Goal: Check status: Check status

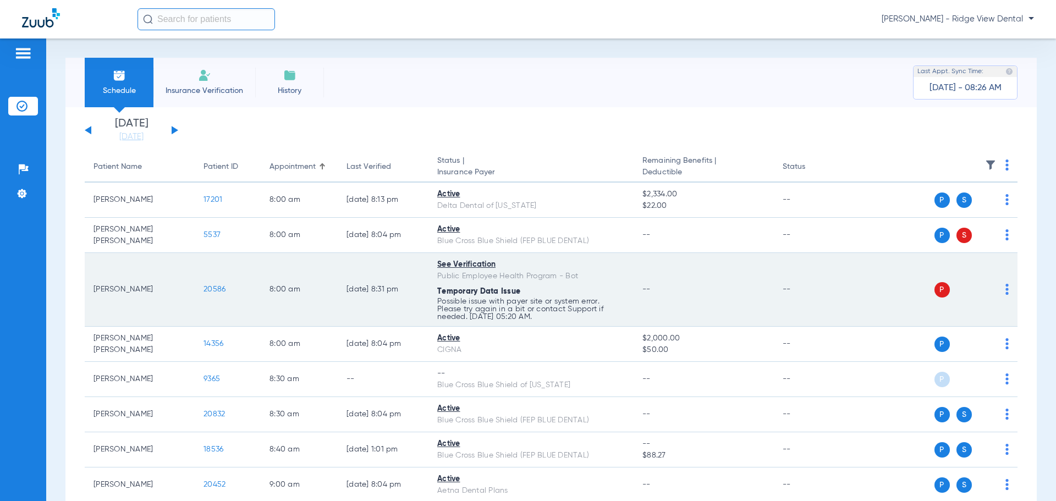
scroll to position [55, 0]
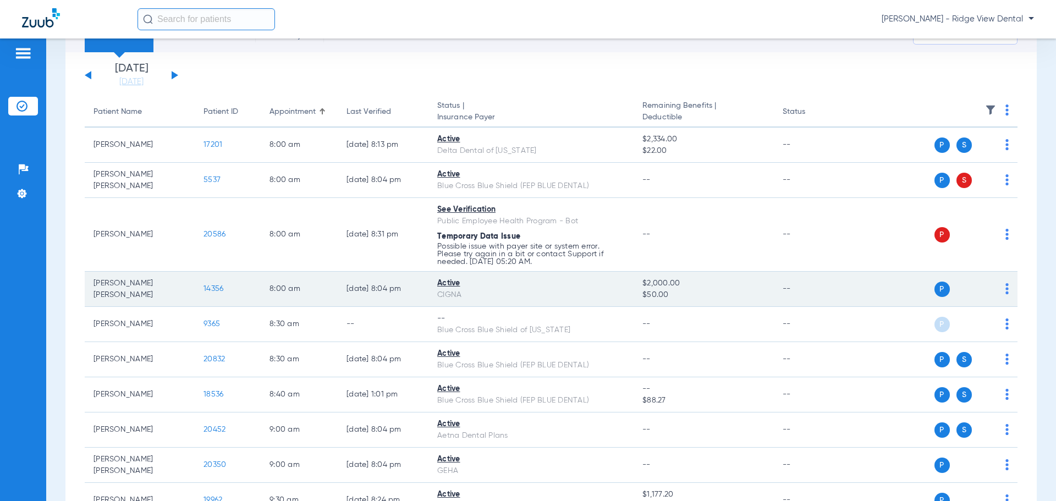
drag, startPoint x: 611, startPoint y: 306, endPoint x: 393, endPoint y: 305, distance: 218.4
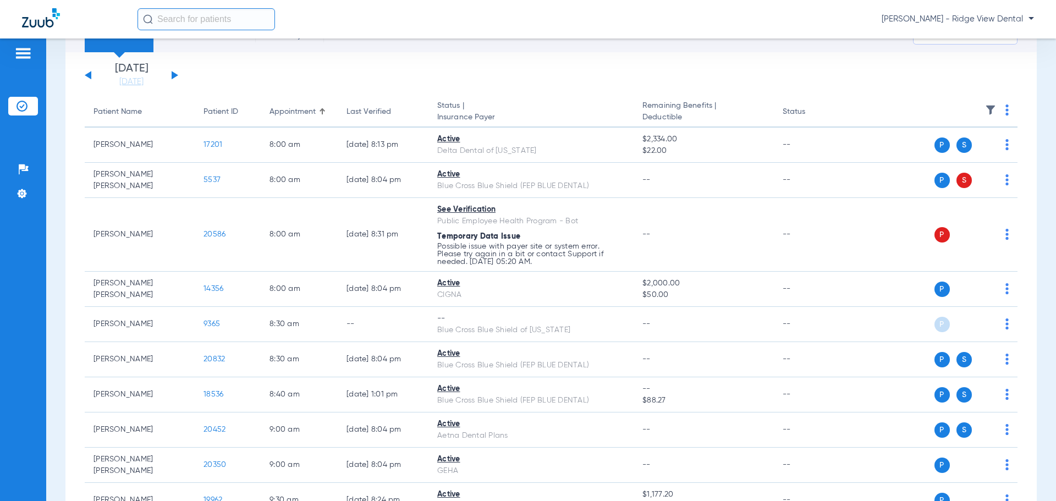
drag, startPoint x: 393, startPoint y: 305, endPoint x: 172, endPoint y: 76, distance: 318.2
click at [172, 76] on button at bounding box center [175, 75] width 7 height 8
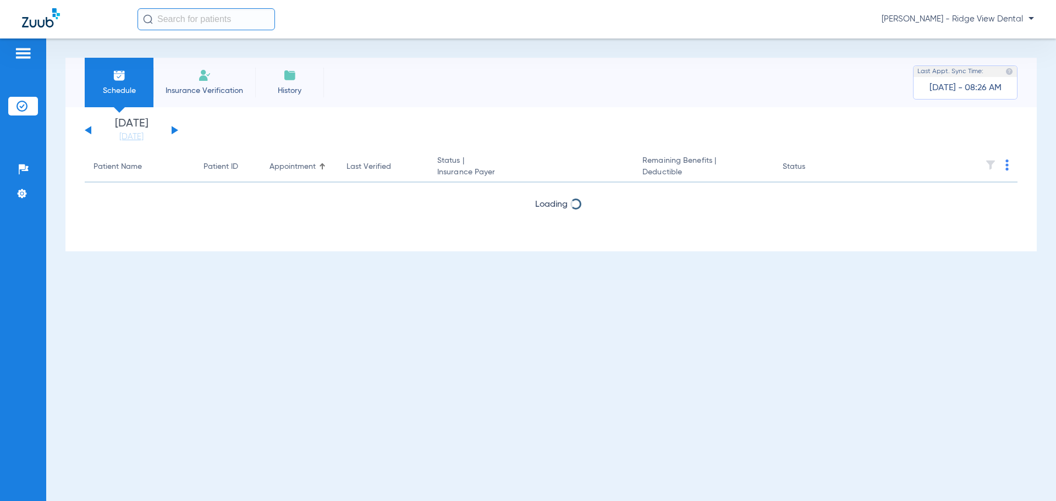
click at [172, 76] on li "Insurance Verification" at bounding box center [204, 83] width 102 height 50
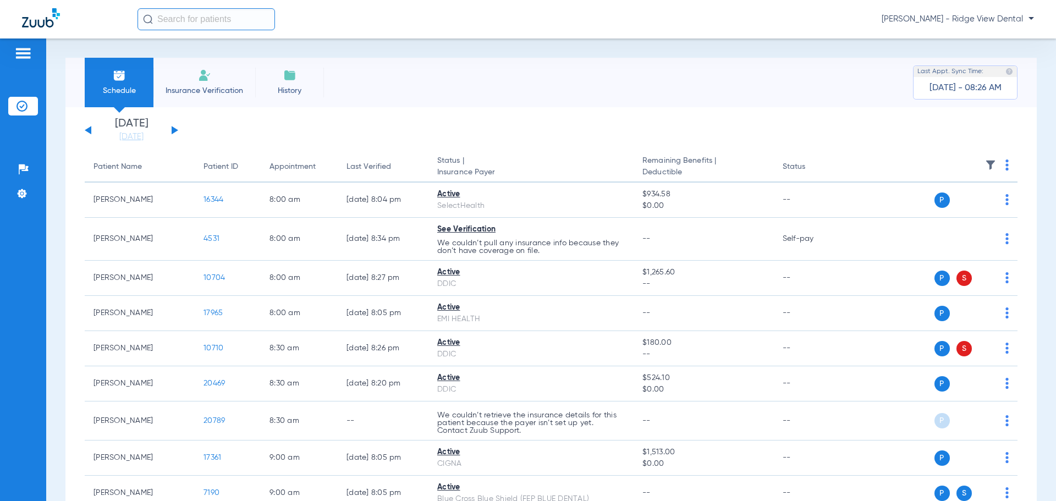
click at [175, 129] on button at bounding box center [175, 130] width 7 height 8
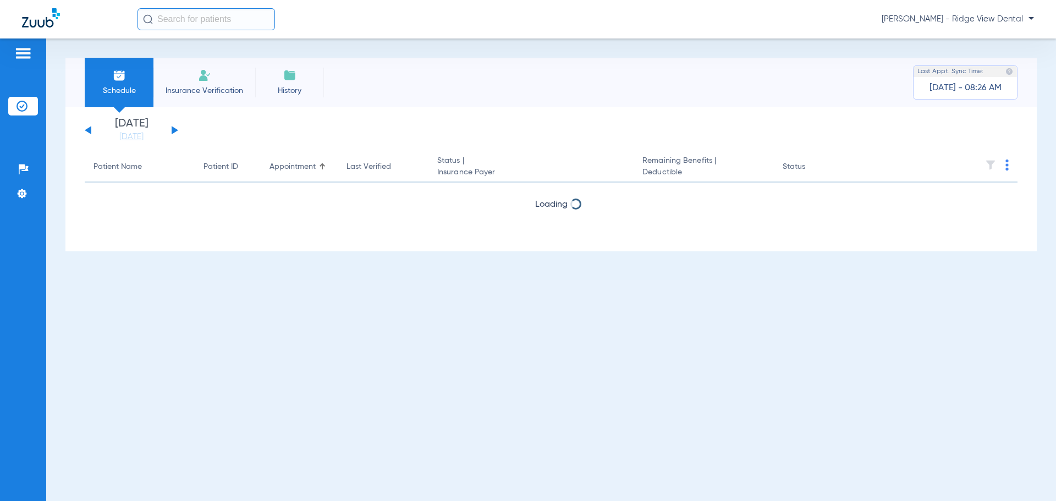
click at [175, 129] on button at bounding box center [175, 130] width 7 height 8
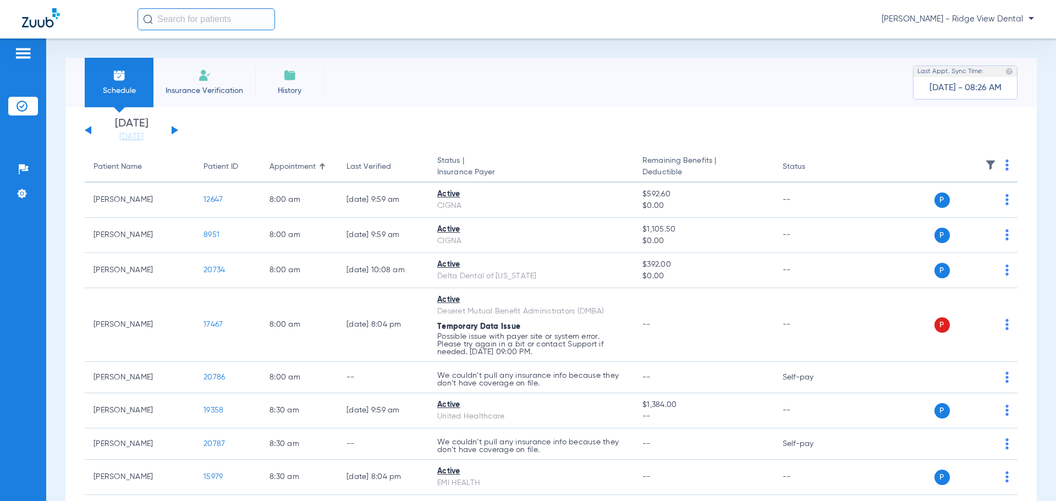
click at [174, 131] on button at bounding box center [175, 130] width 7 height 8
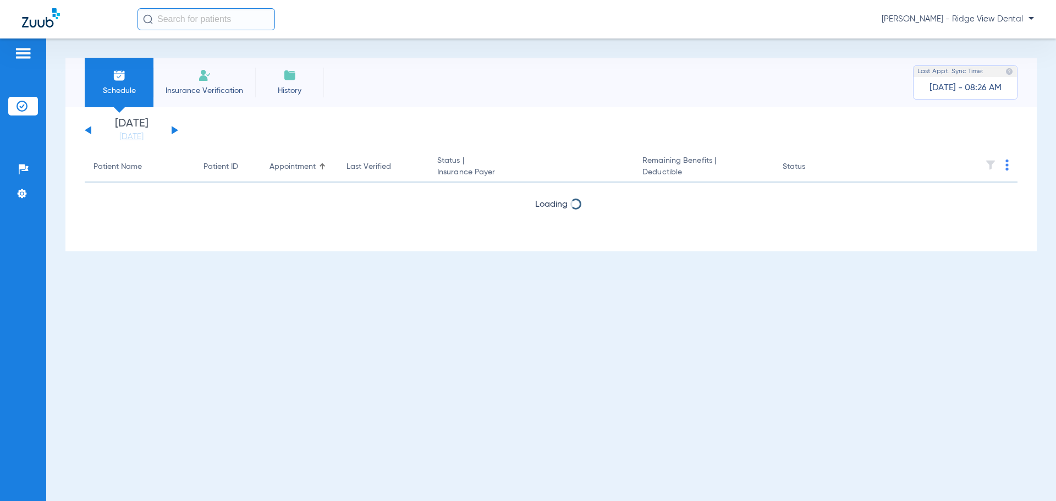
click at [174, 131] on button at bounding box center [175, 130] width 7 height 8
click at [175, 130] on button at bounding box center [175, 130] width 7 height 8
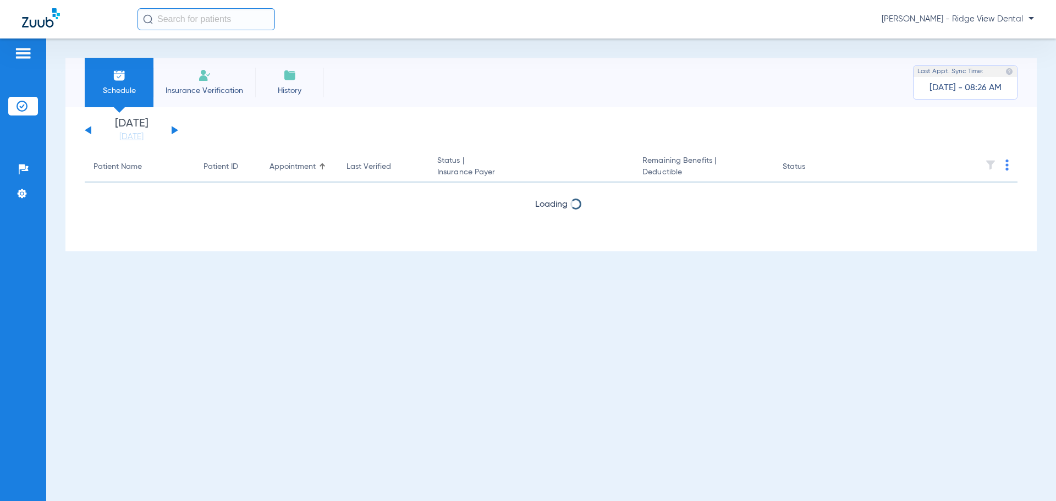
click at [175, 130] on button at bounding box center [175, 130] width 7 height 8
click at [88, 129] on button at bounding box center [88, 130] width 7 height 8
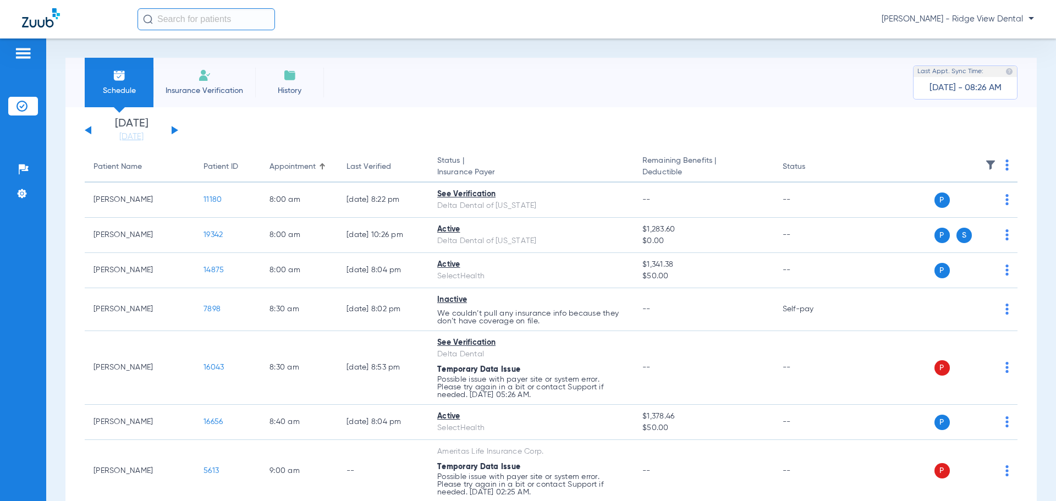
click at [90, 129] on button at bounding box center [88, 130] width 7 height 8
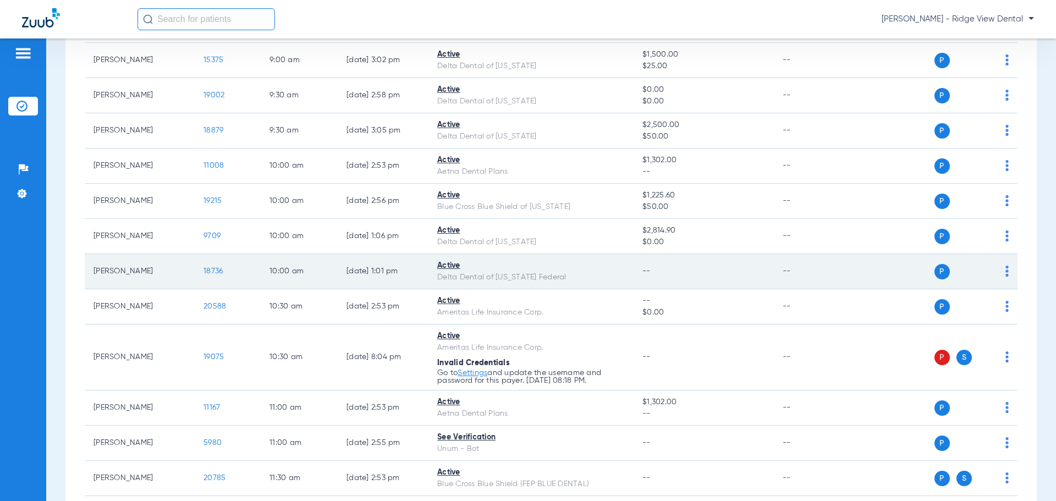
scroll to position [440, 0]
